Goal: Transaction & Acquisition: Obtain resource

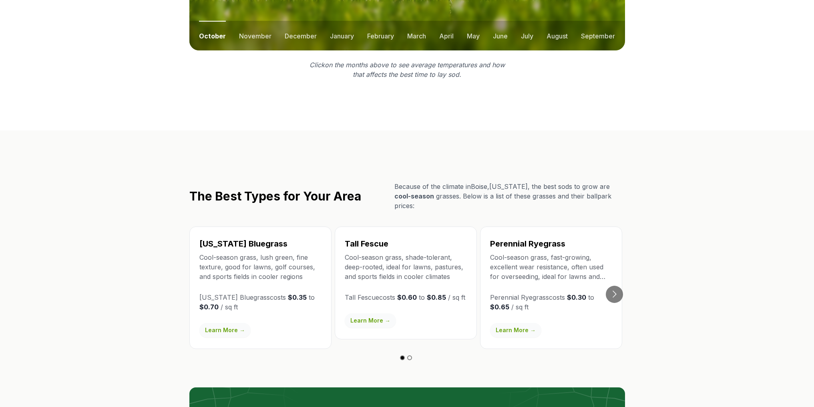
scroll to position [1281, 0]
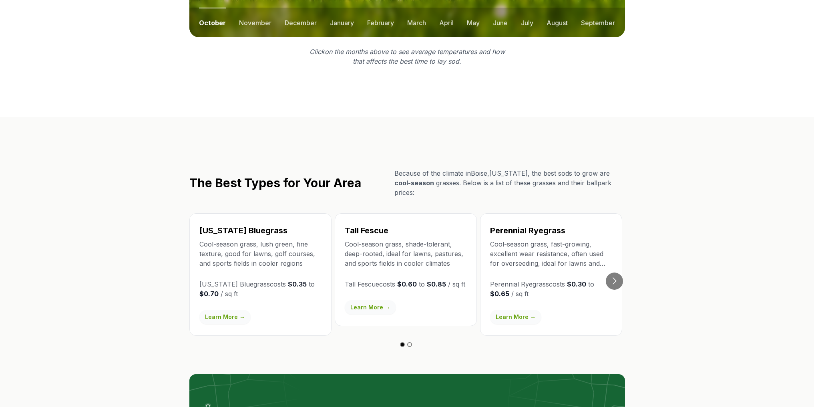
click at [369, 300] on link "Learn More →" at bounding box center [370, 307] width 51 height 14
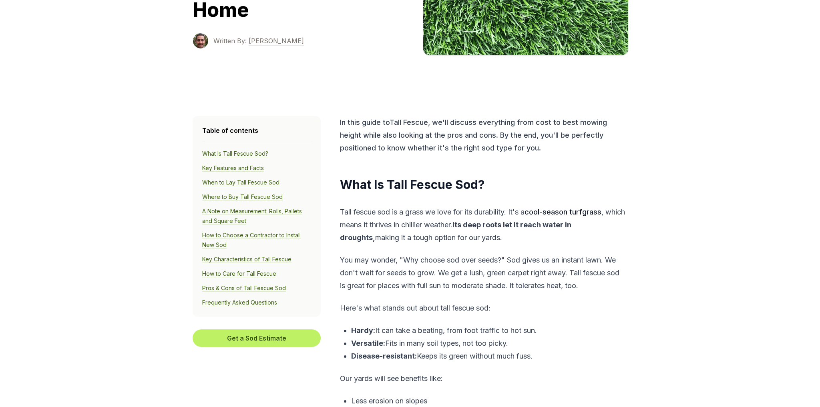
scroll to position [200, 0]
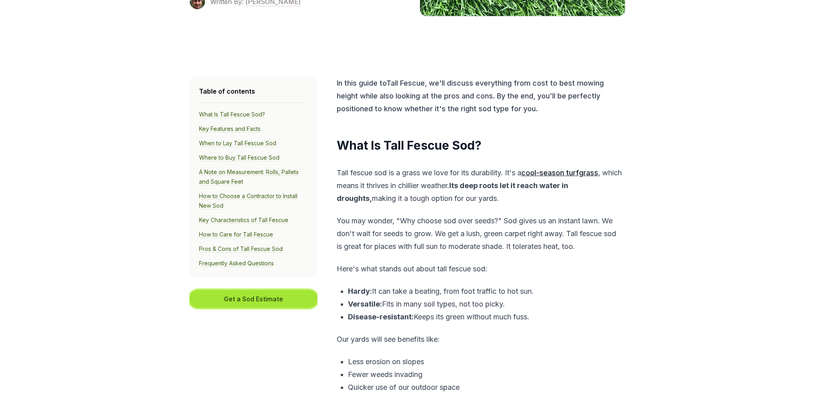
click at [237, 298] on button "Get a Sod Estimate" at bounding box center [253, 299] width 128 height 18
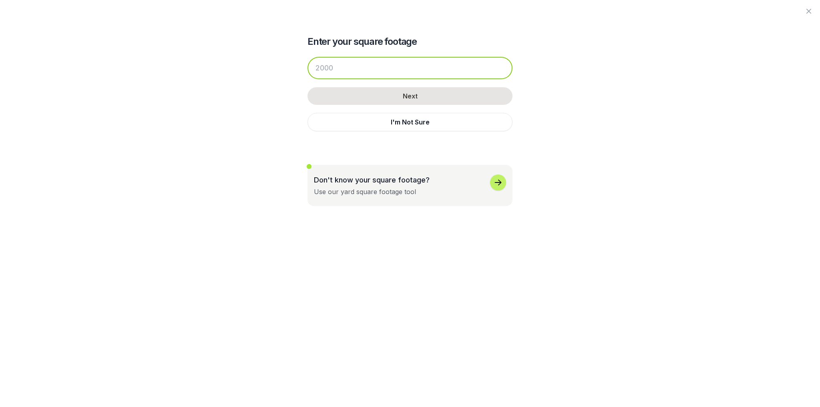
click at [374, 68] on input "number" at bounding box center [409, 68] width 205 height 22
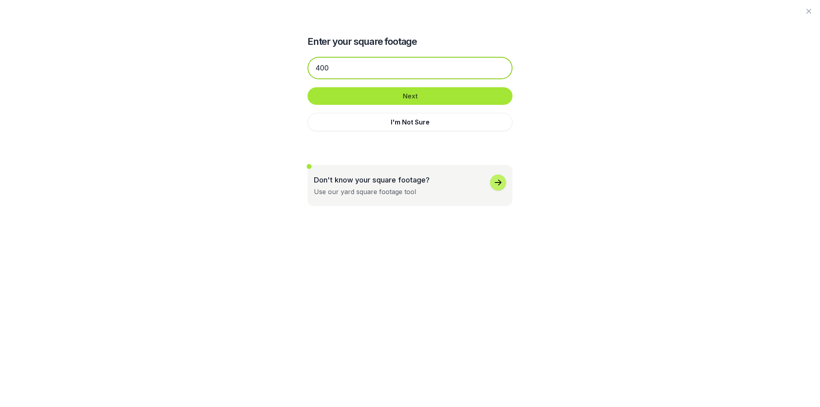
type input "400"
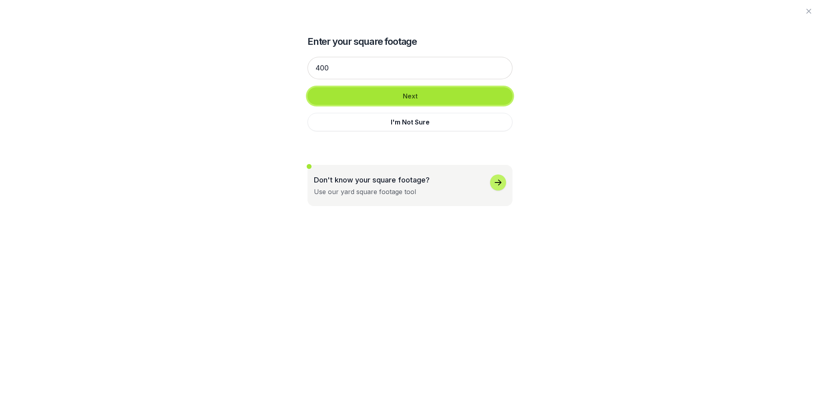
click at [406, 102] on button "Next" at bounding box center [409, 96] width 205 height 18
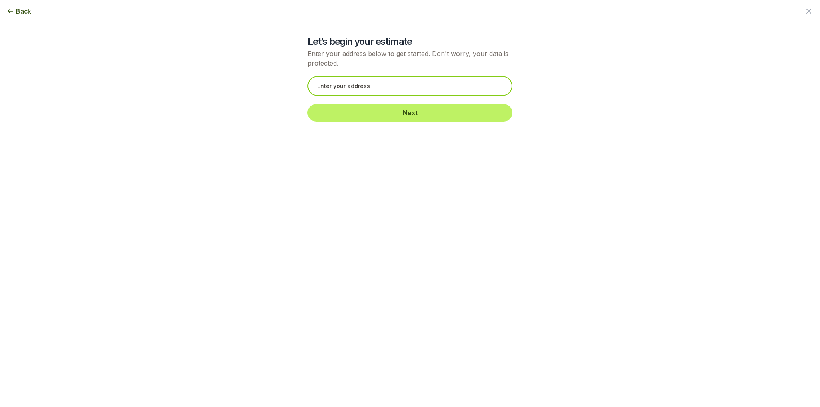
click at [396, 92] on input "text" at bounding box center [409, 86] width 205 height 20
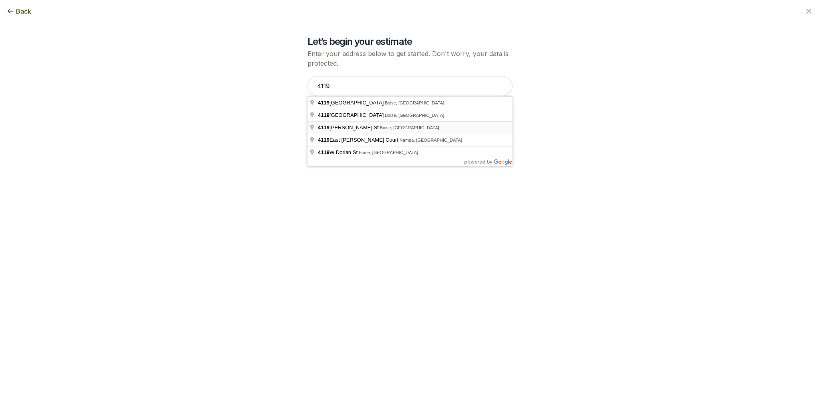
type input "[STREET_ADDRESS][PERSON_NAME]"
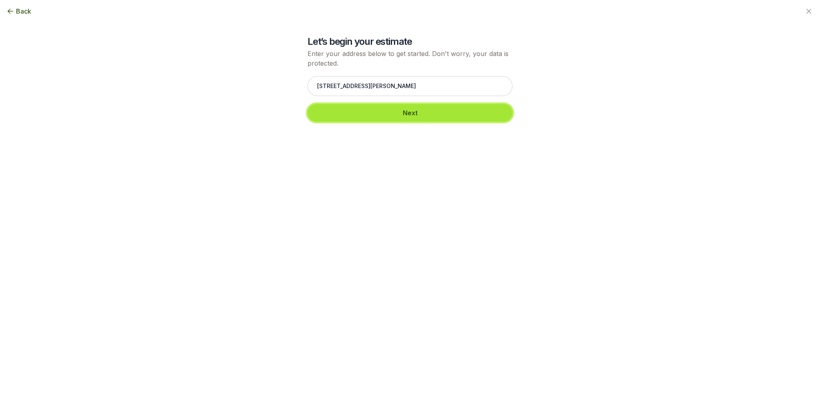
click at [418, 115] on button "Next" at bounding box center [409, 113] width 205 height 18
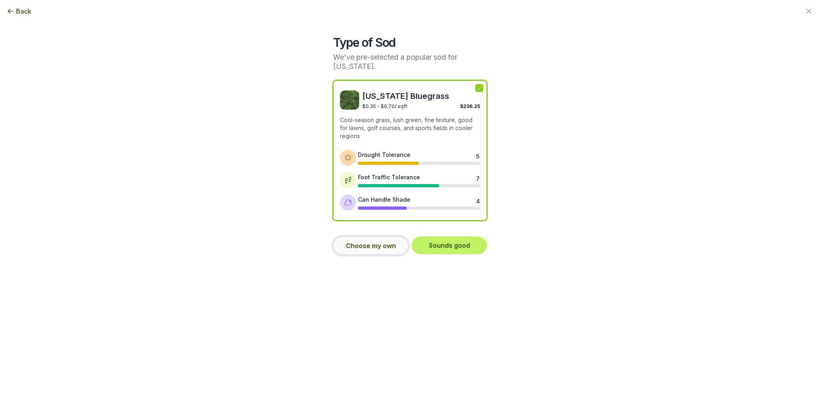
click at [373, 240] on button "Choose my own" at bounding box center [370, 246] width 75 height 18
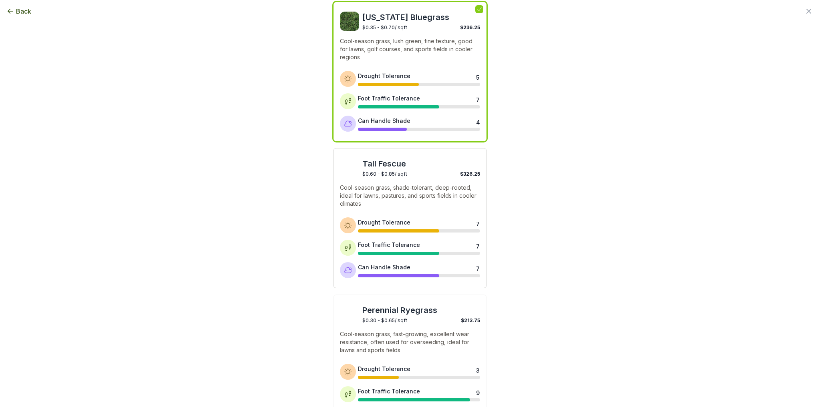
scroll to position [80, 0]
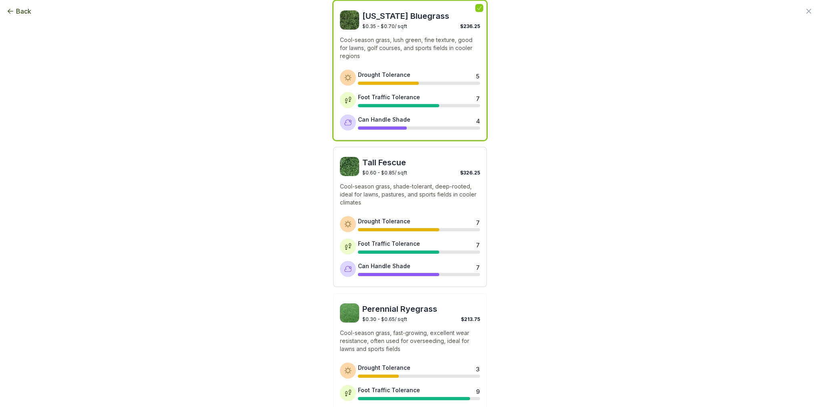
click at [421, 190] on p "Cool-season grass, shade-tolerant, deep-rooted, ideal for lawns, pastures, and …" at bounding box center [410, 195] width 140 height 24
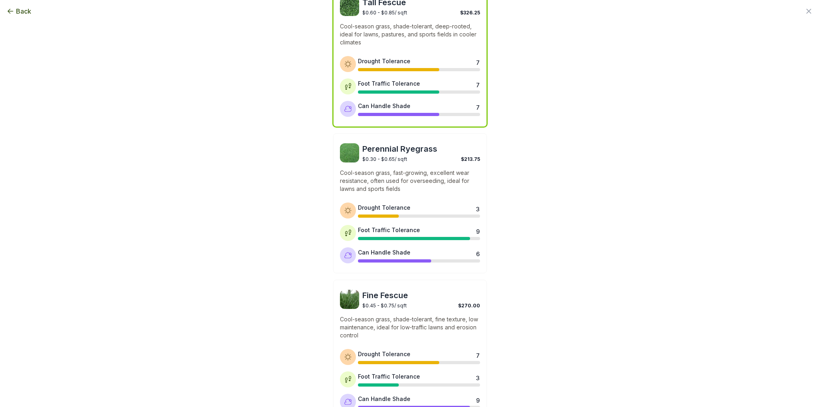
scroll to position [284, 0]
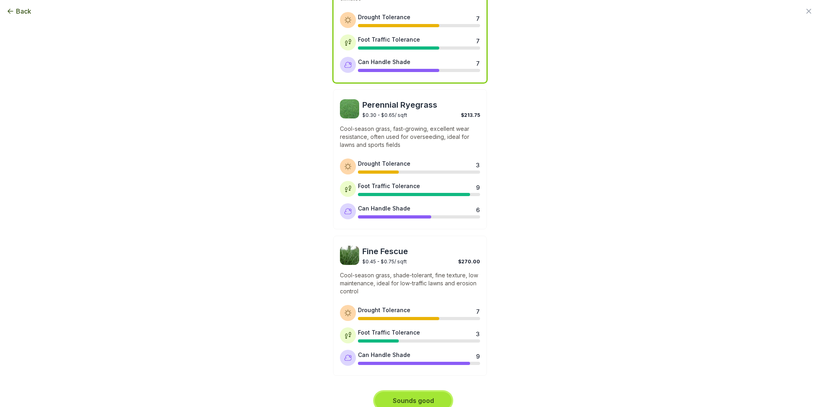
click at [429, 392] on button "Sounds good" at bounding box center [413, 401] width 77 height 18
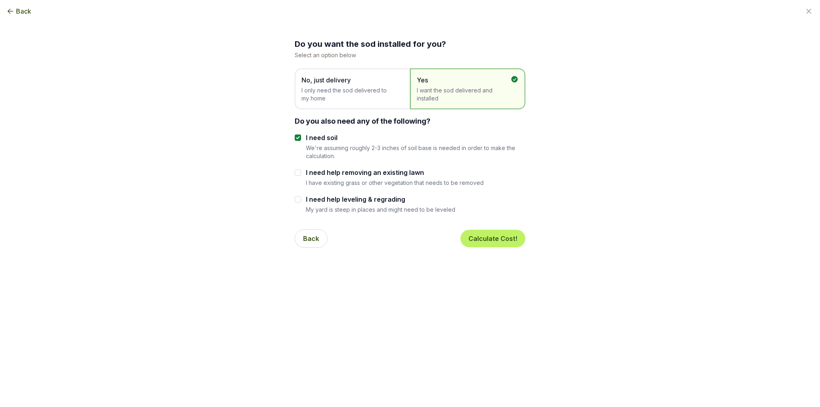
click at [340, 85] on span "No, just delivery I only need the sod delivered to my home" at bounding box center [348, 88] width 94 height 27
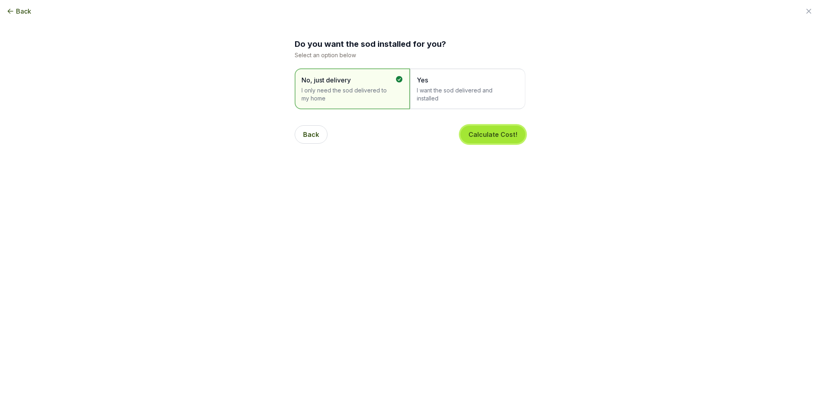
click at [494, 138] on button "Calculate Cost!" at bounding box center [492, 135] width 65 height 18
